Goal: Transaction & Acquisition: Purchase product/service

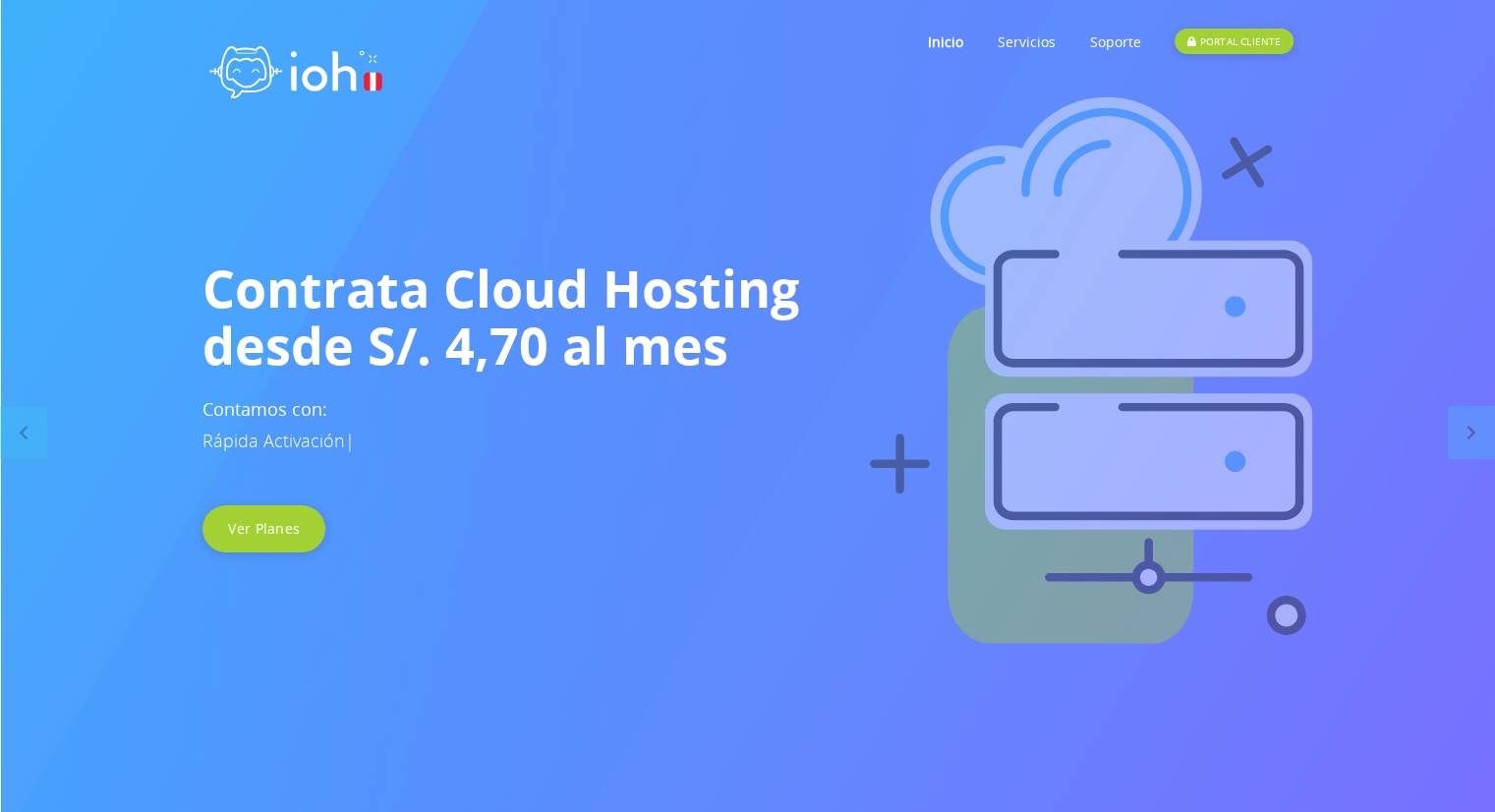
click at [299, 505] on div "Contrata Cloud Hosting desde S/. 4,70 al mes Contamos con: Rápida Activación | …" at bounding box center [747, 405] width 1121 height 293
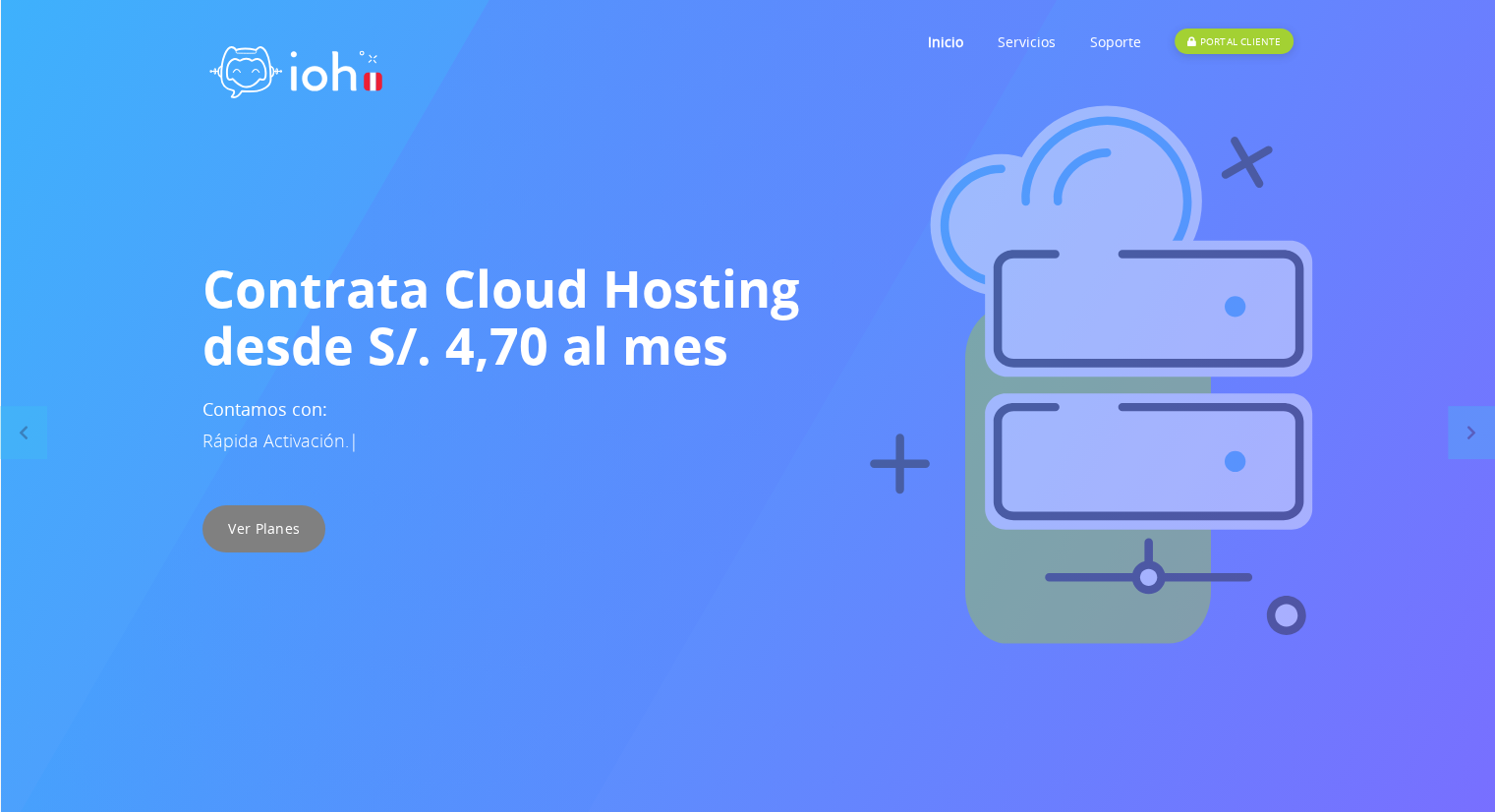
click at [289, 534] on link "Ver Planes" at bounding box center [263, 529] width 123 height 47
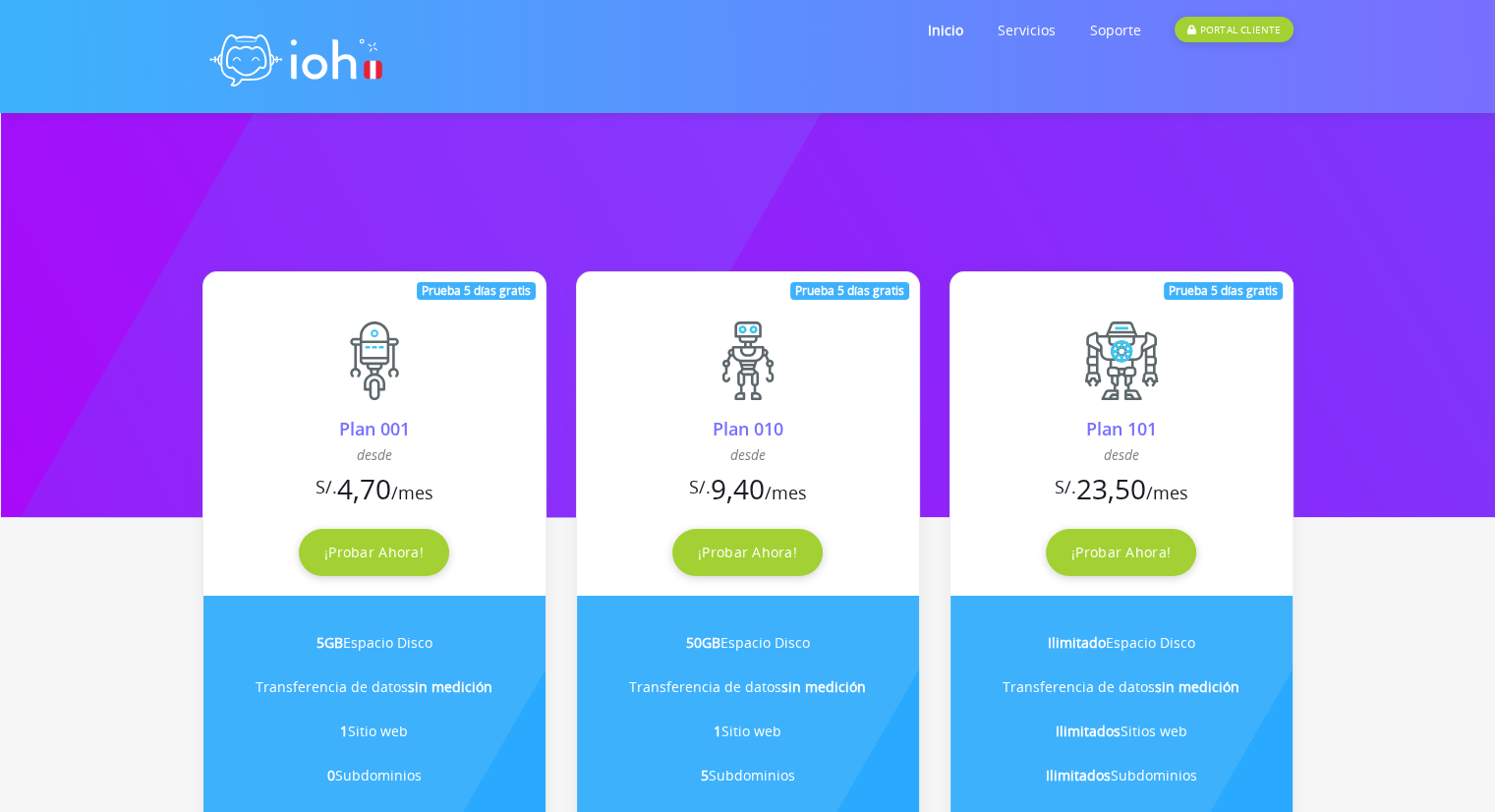
scroll to position [99, 0]
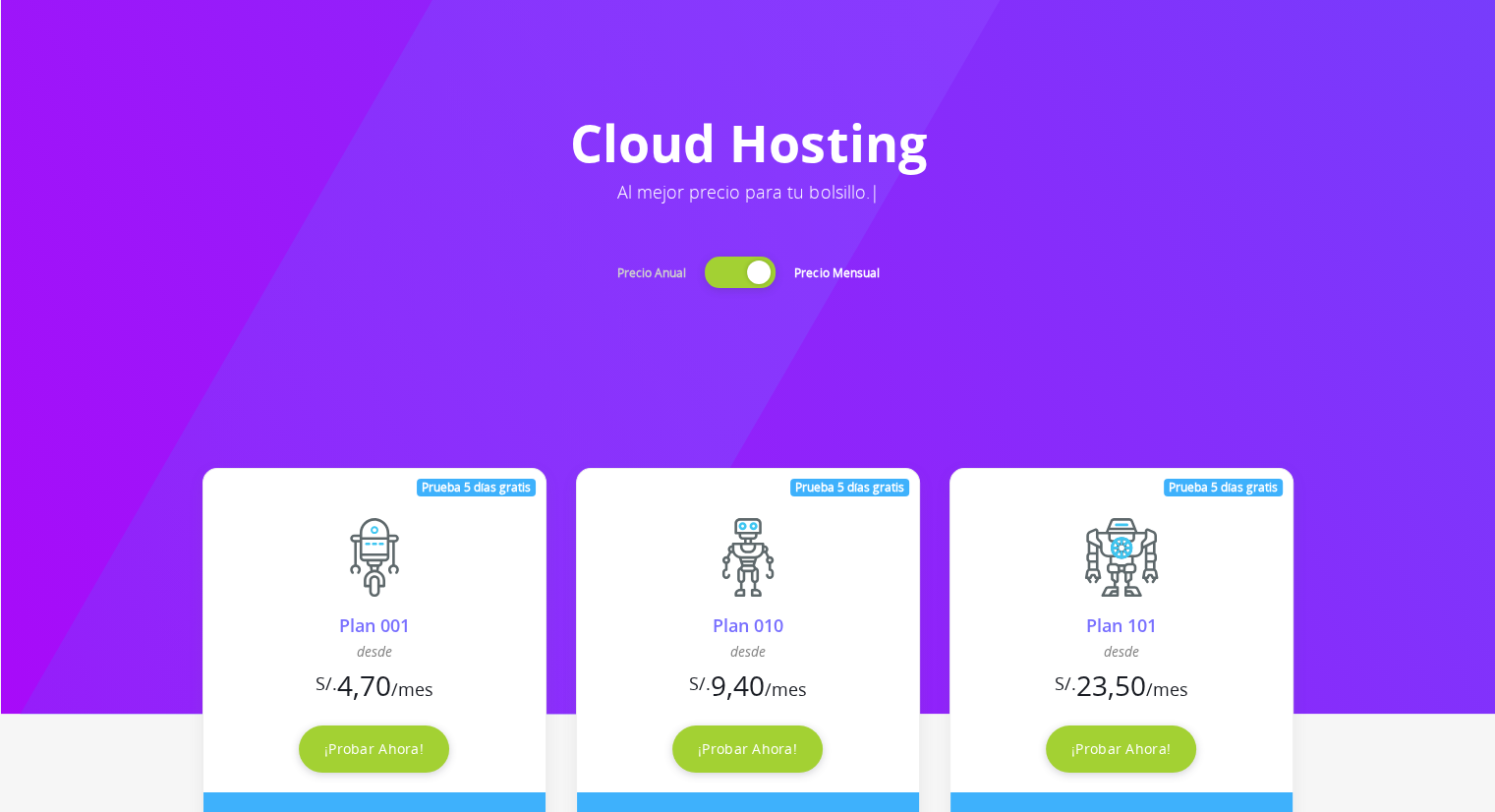
click at [736, 264] on div at bounding box center [740, 272] width 71 height 32
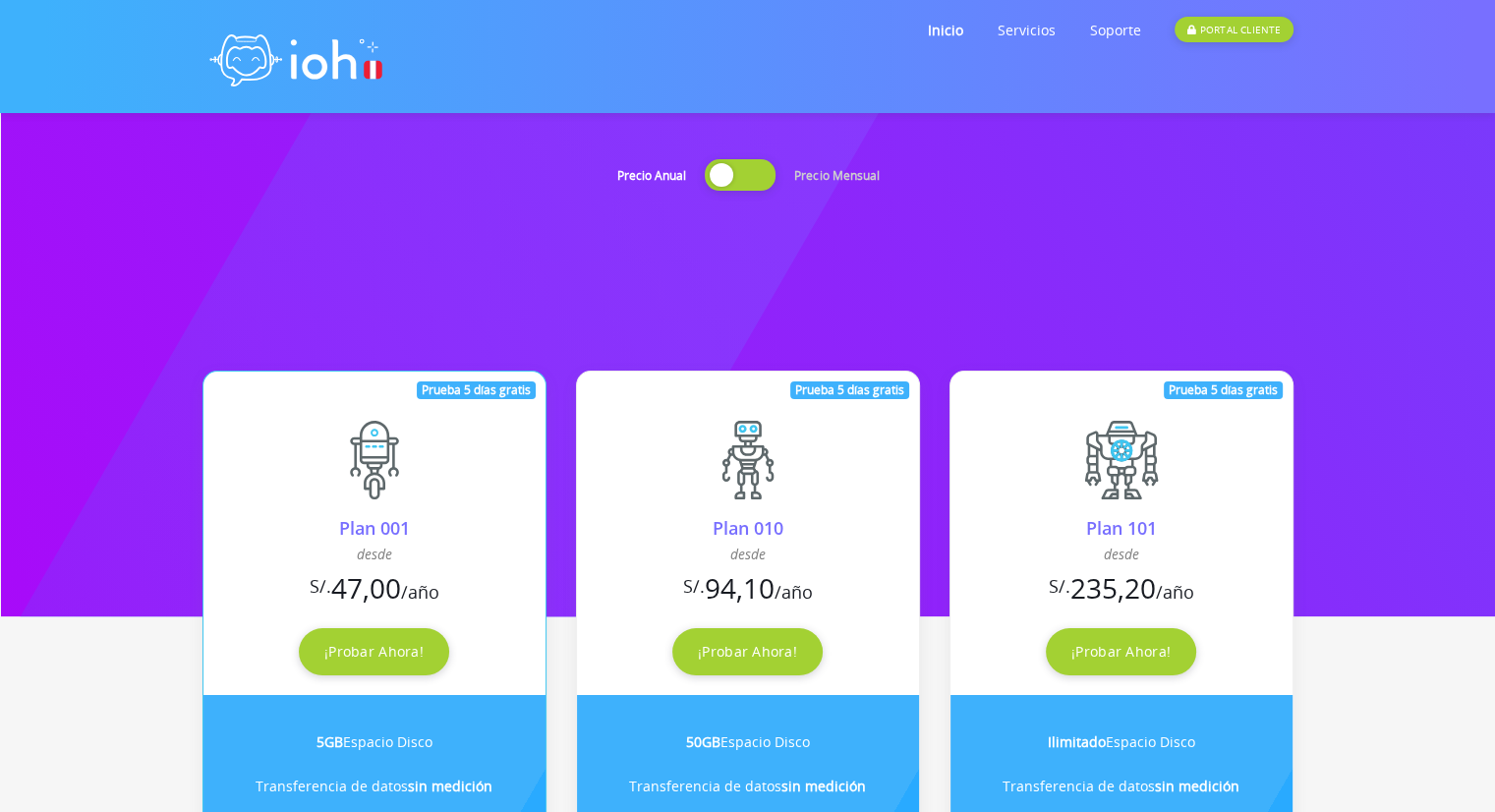
scroll to position [196, 0]
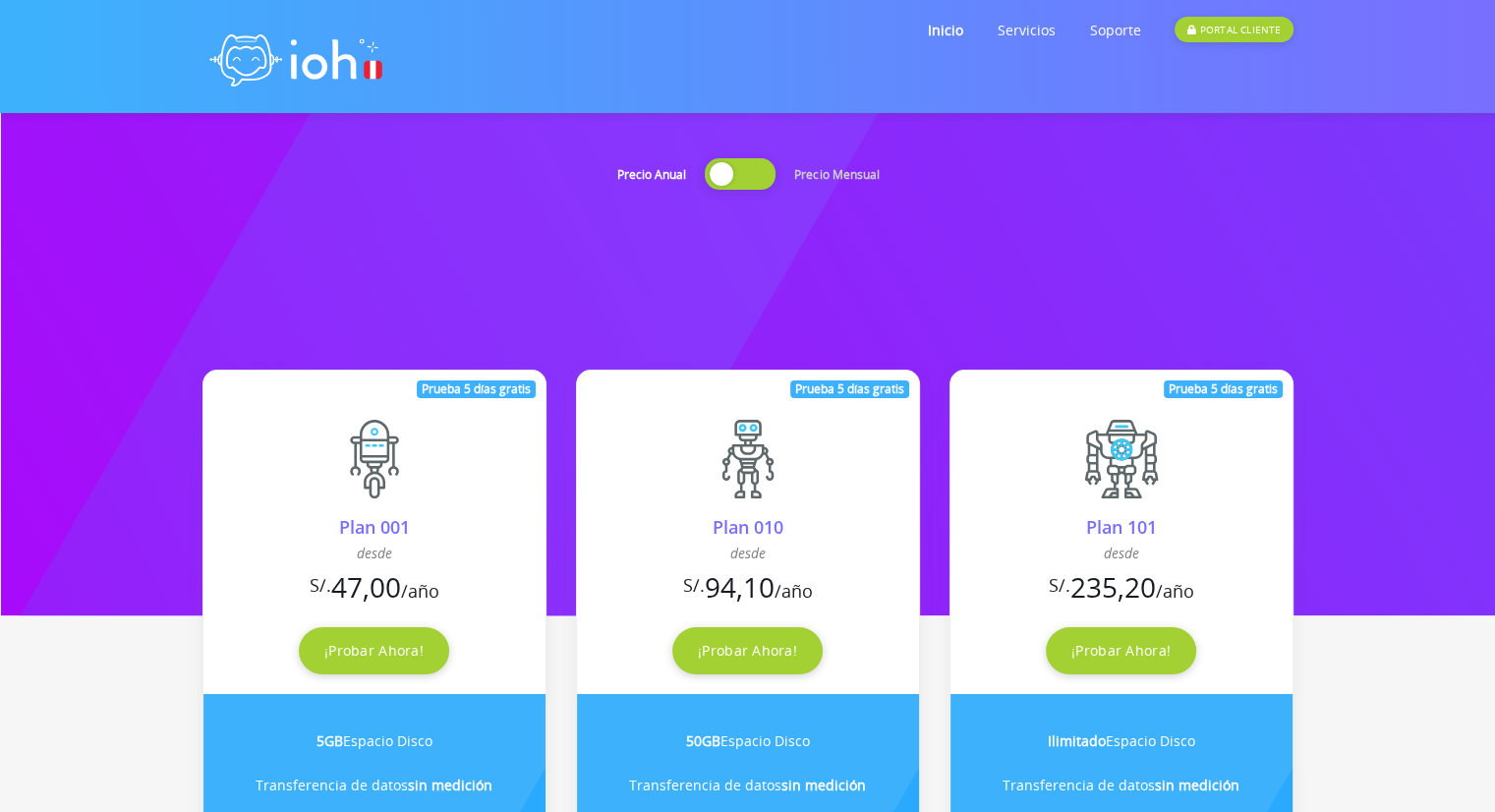
drag, startPoint x: 733, startPoint y: 173, endPoint x: 721, endPoint y: 174, distance: 12.0
click at [731, 173] on div at bounding box center [740, 174] width 71 height 32
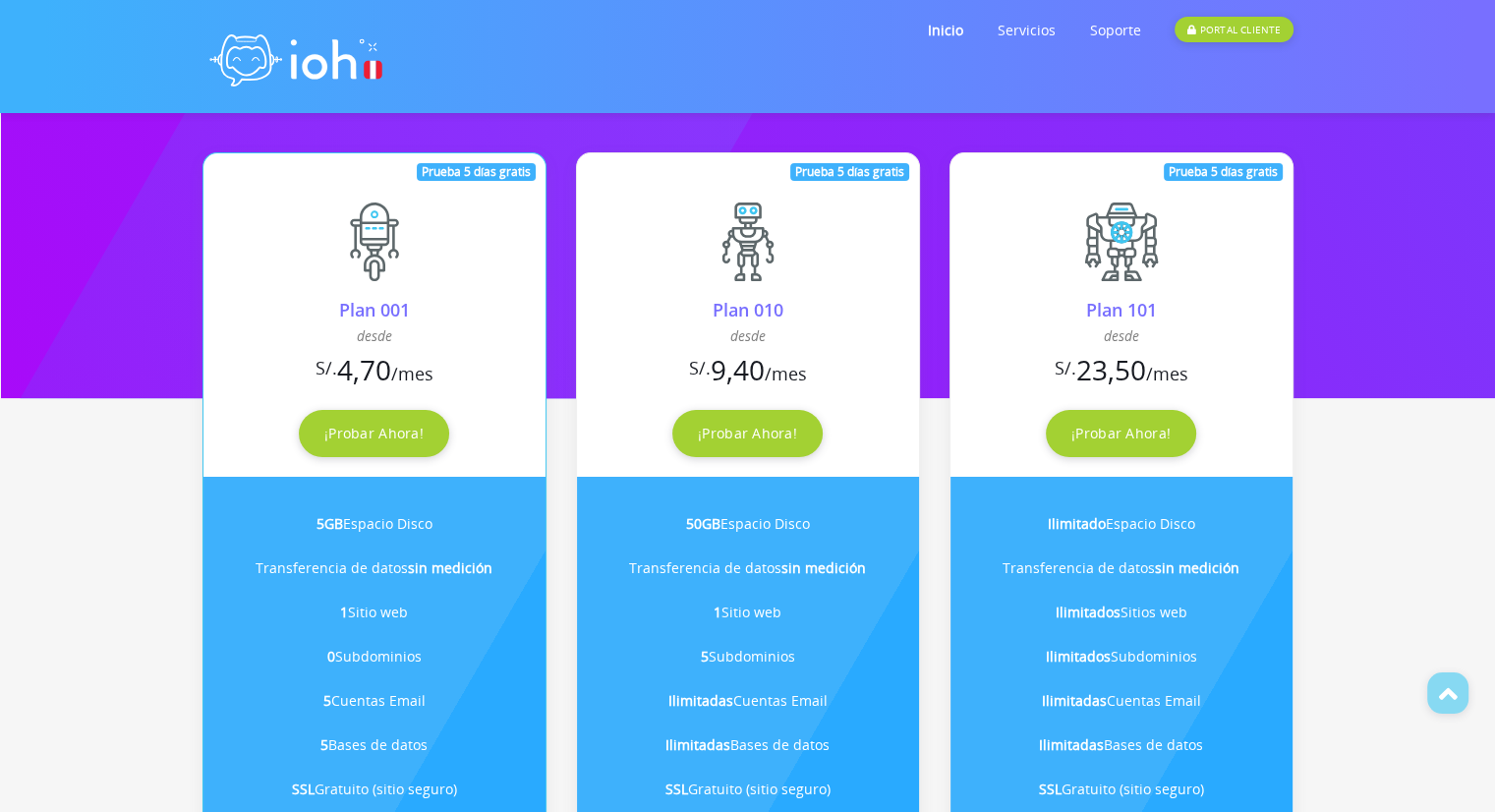
scroll to position [295, 0]
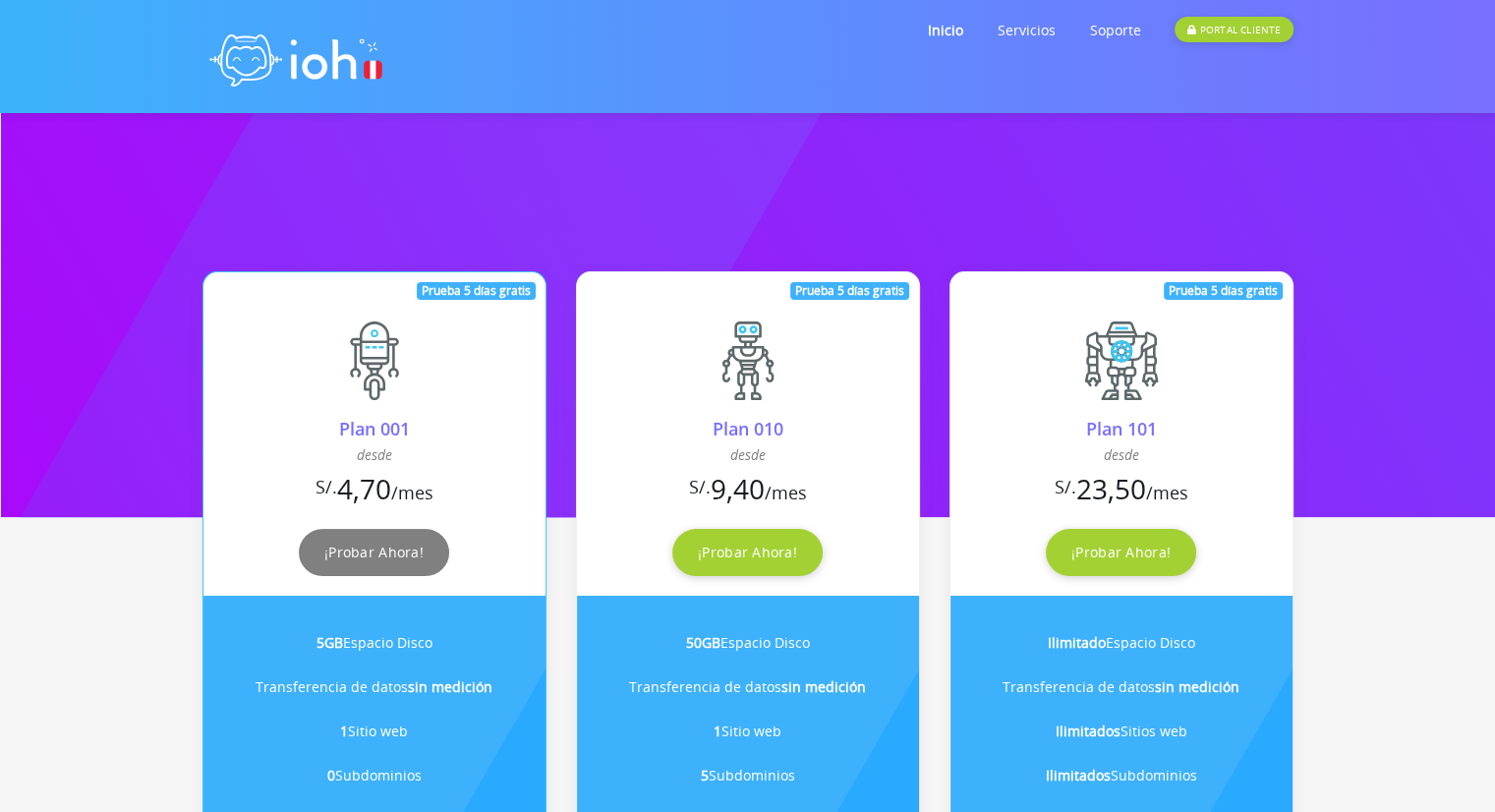
click at [427, 545] on link "¡Probar Ahora!" at bounding box center [374, 553] width 151 height 47
